Goal: Task Accomplishment & Management: Manage account settings

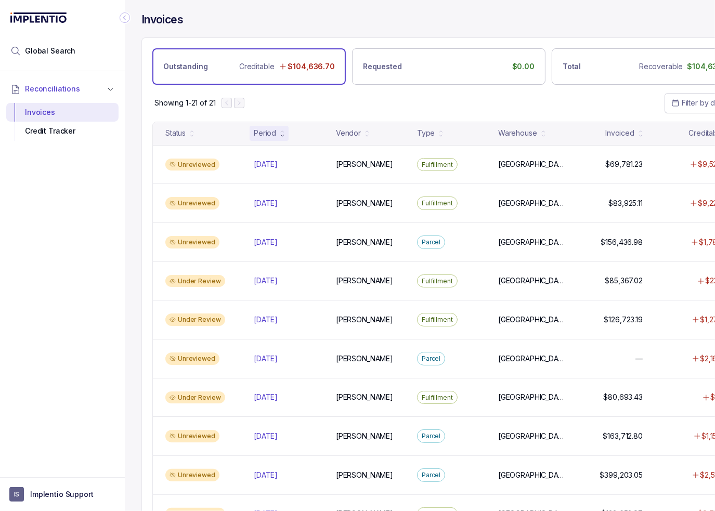
click at [124, 16] on icon "Collapse Icon" at bounding box center [125, 17] width 10 height 10
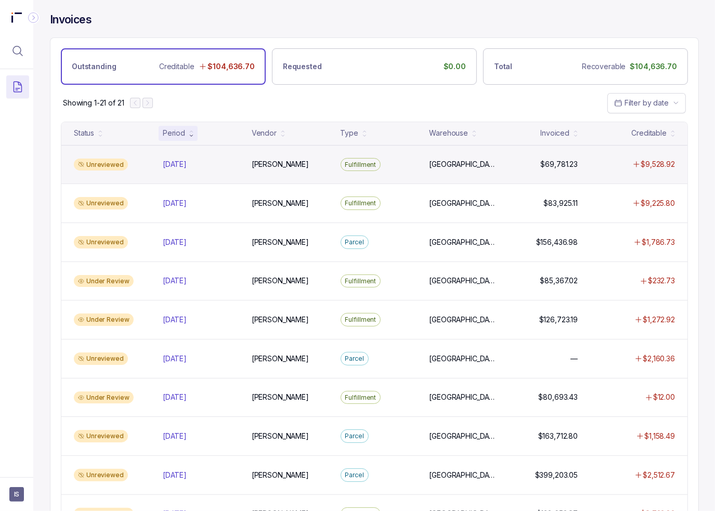
click at [266, 176] on div "Unreviewed [DATE] [DATE] [PERSON_NAME] Fulfillment [GEOGRAPHIC_DATA] [GEOGRAPHI…" at bounding box center [374, 164] width 626 height 39
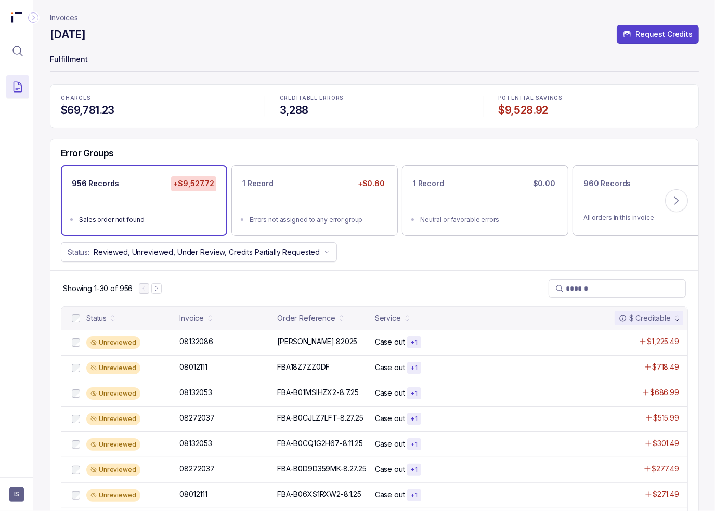
click at [403, 253] on div "Status: Reviewed, Unreviewed, Under Review, Credits Partially Requested" at bounding box center [374, 252] width 648 height 20
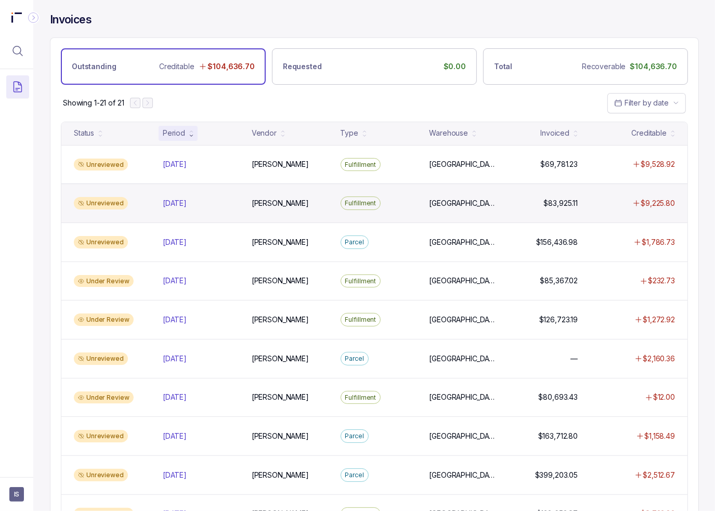
click at [399, 210] on div "Unreviewed [DATE] [DATE] [PERSON_NAME] Fulfillment [GEOGRAPHIC_DATA] [GEOGRAPHI…" at bounding box center [374, 203] width 626 height 39
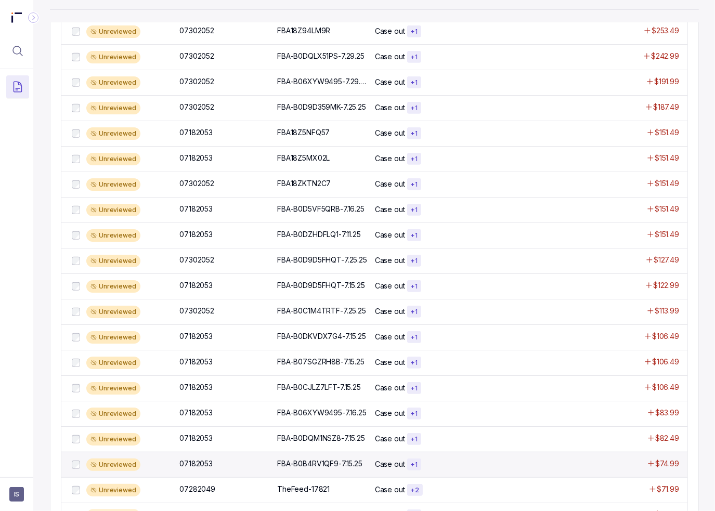
scroll to position [614, 0]
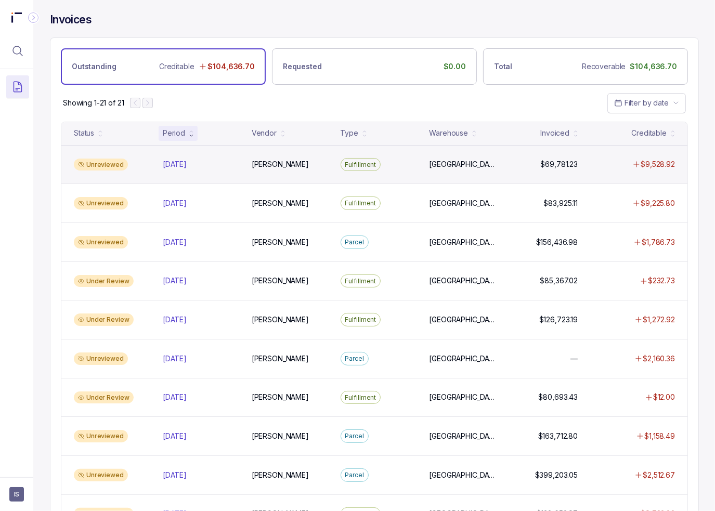
click at [406, 174] on div "Unreviewed [DATE] [DATE] [PERSON_NAME] Fulfillment [GEOGRAPHIC_DATA] [GEOGRAPHI…" at bounding box center [374, 164] width 626 height 39
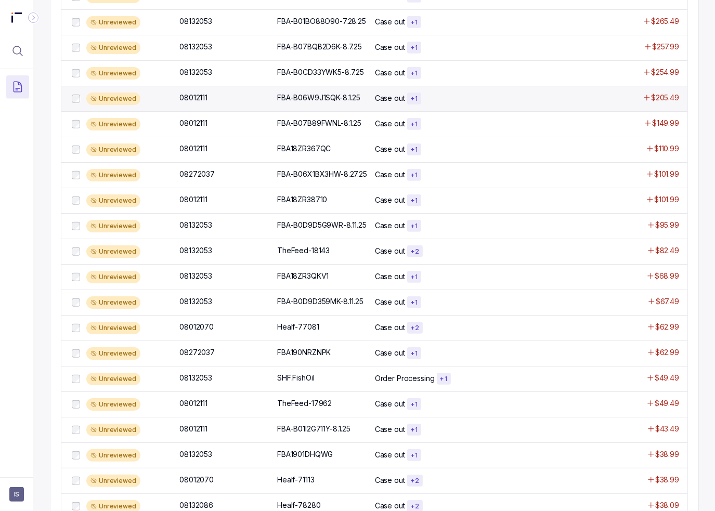
scroll to position [589, 0]
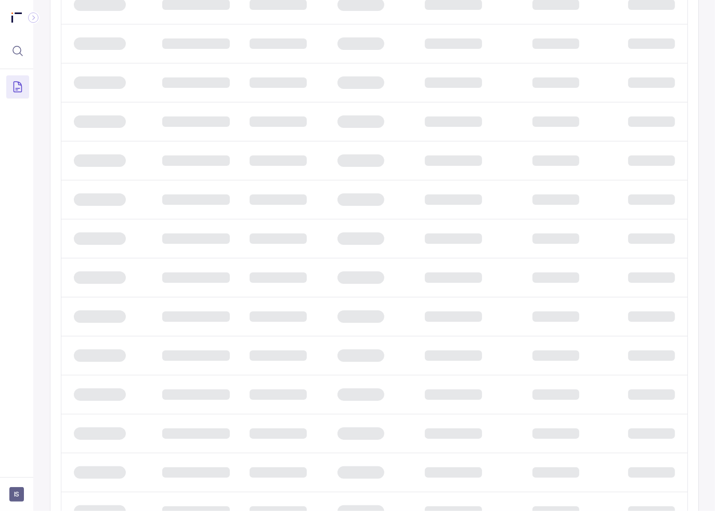
scroll to position [466, 0]
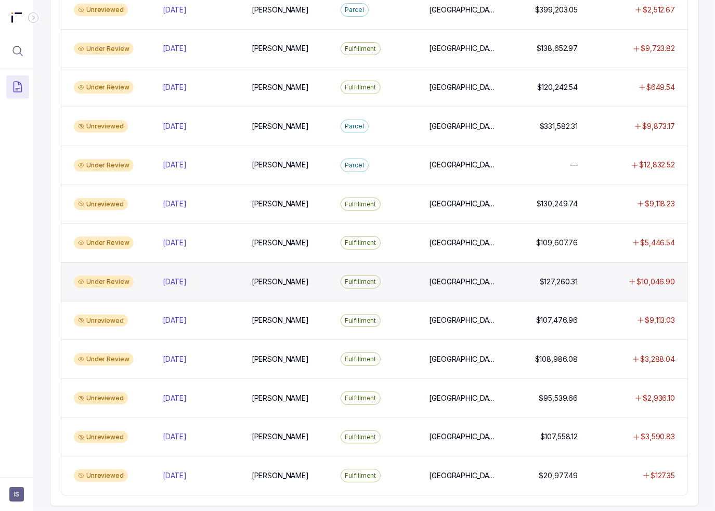
click at [399, 275] on div "Fulfillment" at bounding box center [379, 282] width 85 height 14
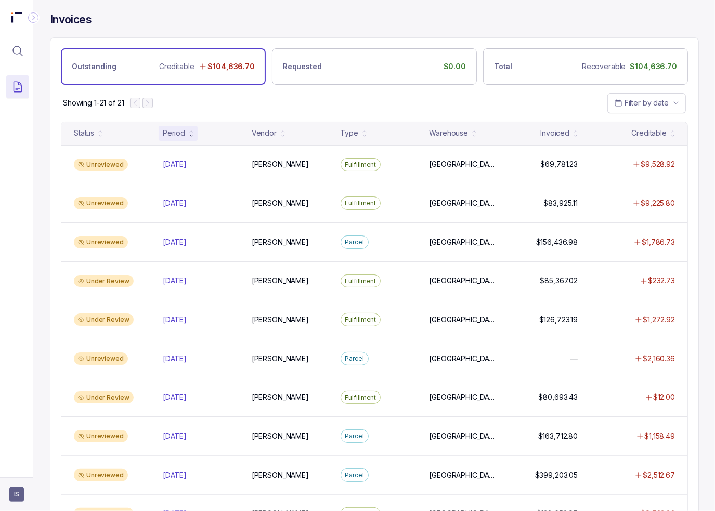
click at [27, 491] on aside "IS" at bounding box center [16, 495] width 33 height 34
click at [17, 494] on span "IS" at bounding box center [16, 494] width 15 height 15
click at [17, 473] on icon at bounding box center [17, 472] width 8 height 8
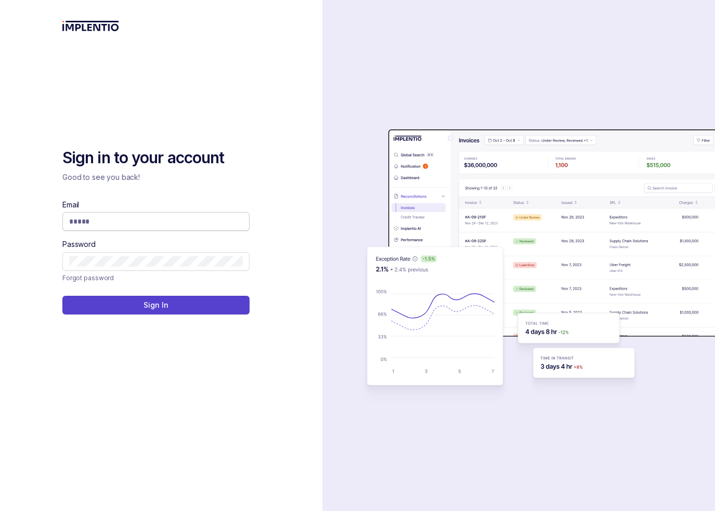
click at [157, 224] on input "Email" at bounding box center [156, 221] width 174 height 10
click at [0, 511] on com-1password-button at bounding box center [0, 511] width 0 height 0
click at [166, 218] on input "Email" at bounding box center [156, 221] width 174 height 10
type input "**********"
